Goal: Transaction & Acquisition: Purchase product/service

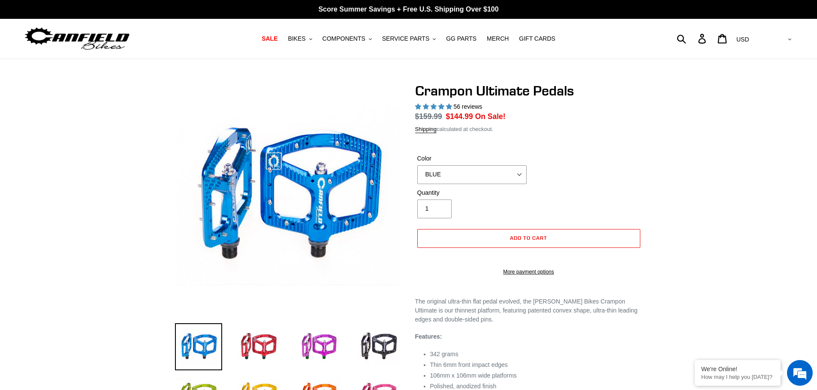
select select "highest-rating"
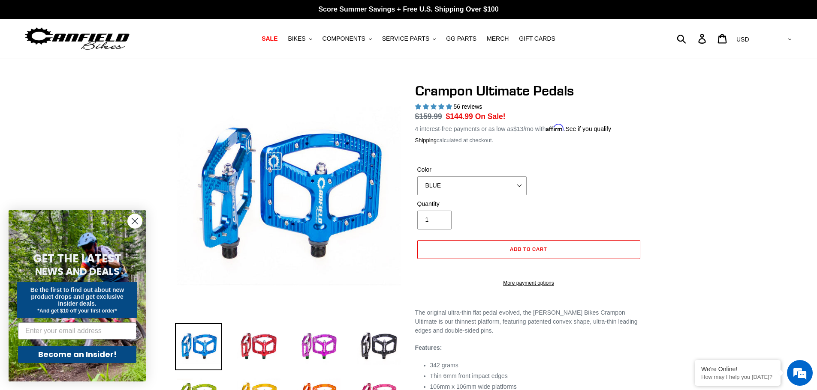
select select "PURPLE"
click at [417, 177] on select "BLUE RED PURPLE STEALTH BRONZE GREY TURQUOISE BLACK POLISHED BAJA GOLD PNW GREE…" at bounding box center [471, 186] width 109 height 19
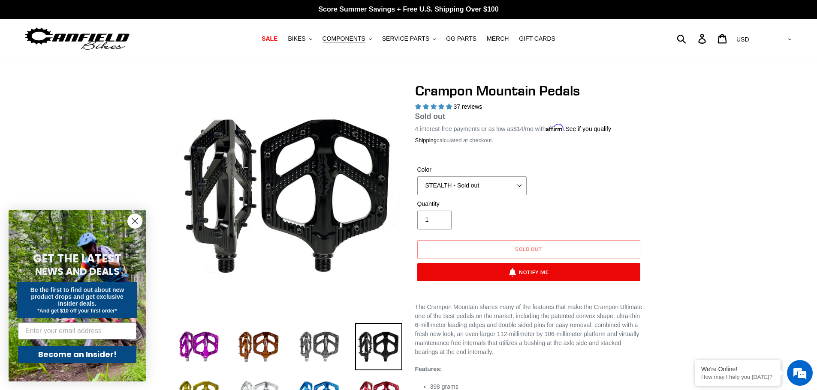
select select "highest-rating"
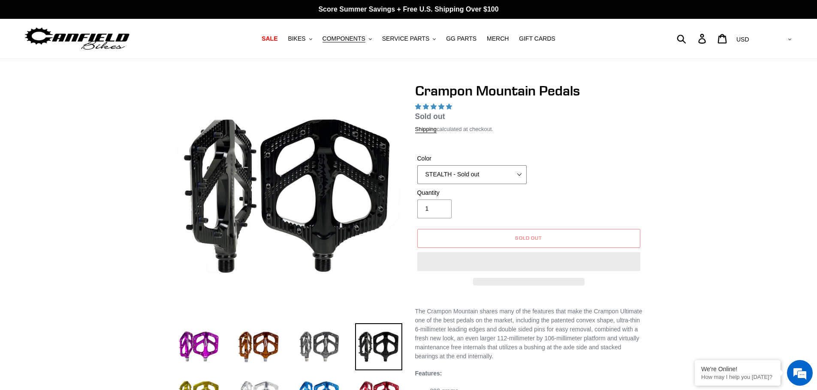
click at [456, 175] on select "GRAY BLACK STEALTH - Sold out POLISHED RED BLUE [GEOGRAPHIC_DATA] ORANGE PNW GR…" at bounding box center [471, 174] width 109 height 19
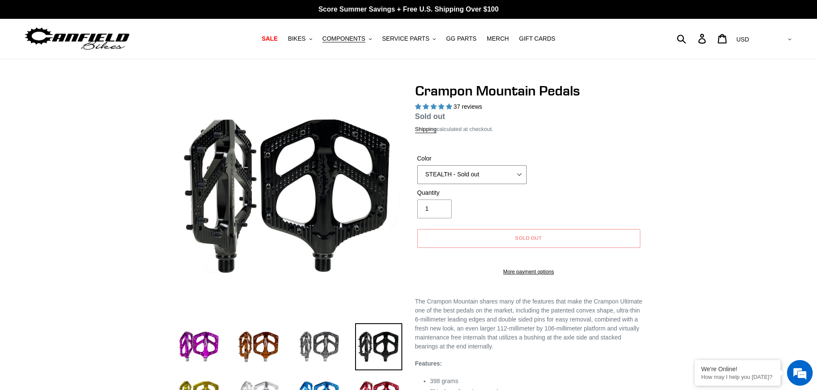
select select "highest-rating"
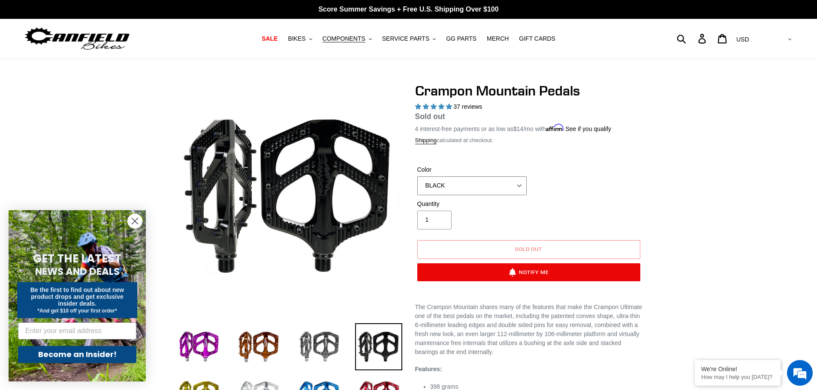
click at [417, 177] on select "GRAY BLACK STEALTH - Sold out POLISHED RED BLUE [GEOGRAPHIC_DATA] ORANGE PNW GR…" at bounding box center [471, 186] width 109 height 19
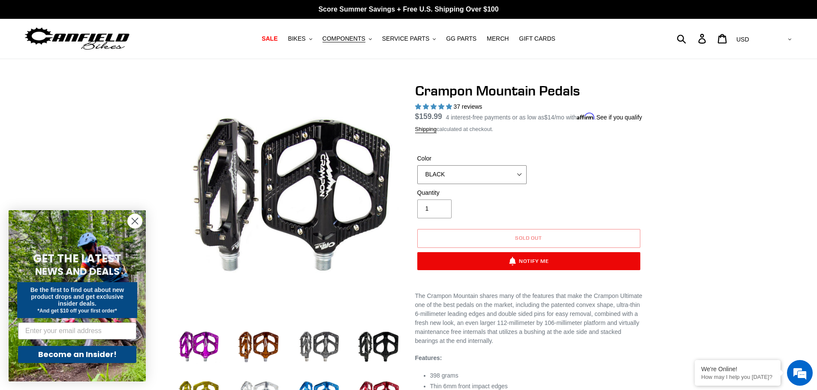
click at [469, 184] on select "GRAY BLACK STEALTH - Sold out POLISHED RED BLUE [GEOGRAPHIC_DATA] ORANGE PNW GR…" at bounding box center [471, 174] width 109 height 19
click at [417, 175] on select "GRAY BLACK STEALTH - Sold out POLISHED RED BLUE [GEOGRAPHIC_DATA] ORANGE PNW GR…" at bounding box center [471, 174] width 109 height 19
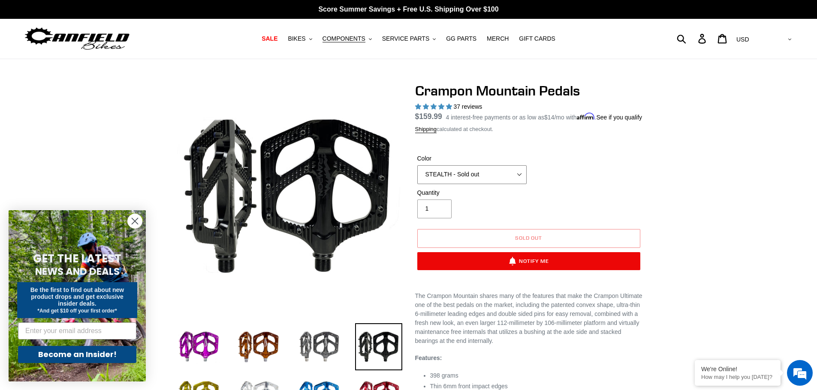
click at [470, 180] on select "GRAY BLACK STEALTH - Sold out POLISHED RED BLUE [GEOGRAPHIC_DATA] ORANGE PNW GR…" at bounding box center [471, 174] width 109 height 19
click at [417, 175] on select "GRAY BLACK STEALTH - Sold out POLISHED RED BLUE [GEOGRAPHIC_DATA] ORANGE PNW GR…" at bounding box center [471, 174] width 109 height 19
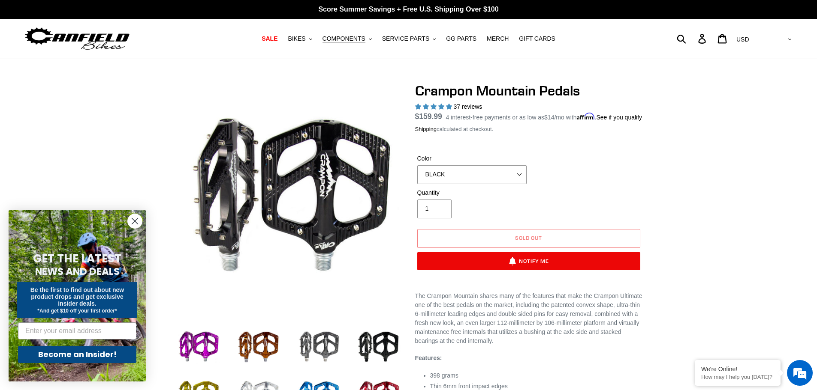
click at [522, 212] on div "Quantity 1" at bounding box center [472, 204] width 114 height 30
click at [475, 184] on select "GRAY BLACK STEALTH - Sold out POLISHED RED BLUE [GEOGRAPHIC_DATA] ORANGE PNW GR…" at bounding box center [471, 174] width 109 height 19
click at [417, 175] on select "GRAY BLACK STEALTH - Sold out POLISHED RED BLUE [GEOGRAPHIC_DATA] ORANGE PNW GR…" at bounding box center [471, 174] width 109 height 19
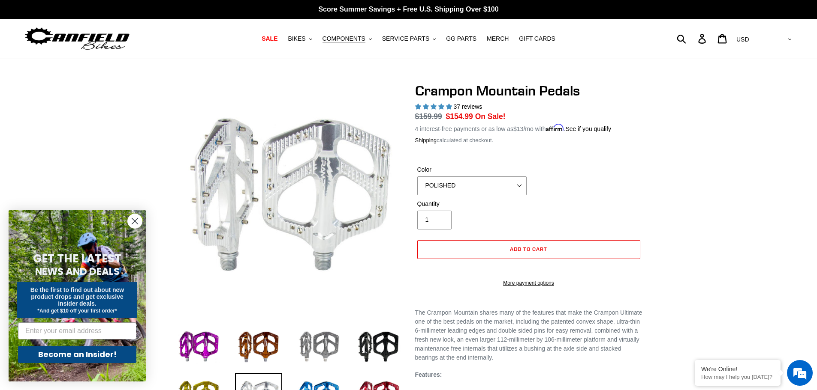
click at [327, 348] on img at bounding box center [318, 347] width 47 height 47
select select "GRAY"
